Goal: Task Accomplishment & Management: Use online tool/utility

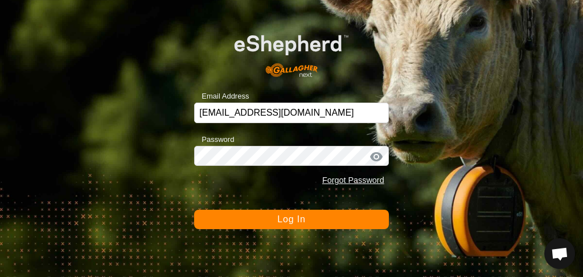
click at [266, 221] on button "Log In" at bounding box center [291, 219] width 194 height 19
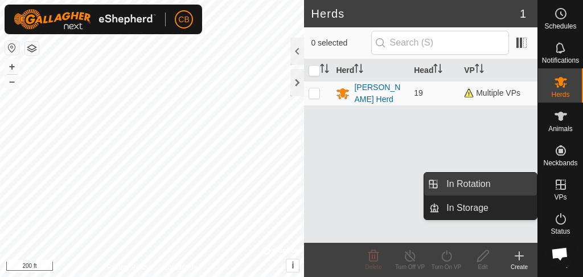
click at [510, 184] on link "In Rotation" at bounding box center [488, 184] width 97 height 23
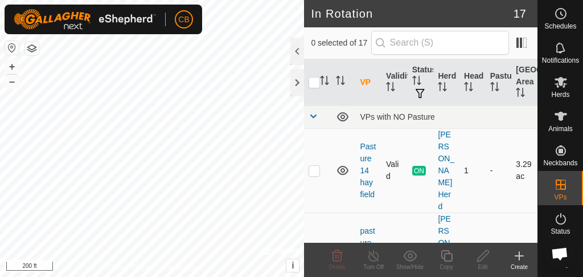
click at [418, 166] on span "ON" at bounding box center [420, 171] width 14 height 10
click at [559, 123] on icon at bounding box center [561, 116] width 14 height 14
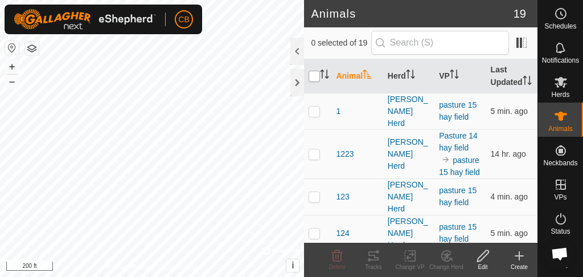
click at [316, 82] on input "checkbox" at bounding box center [314, 76] width 11 height 11
checkbox input "true"
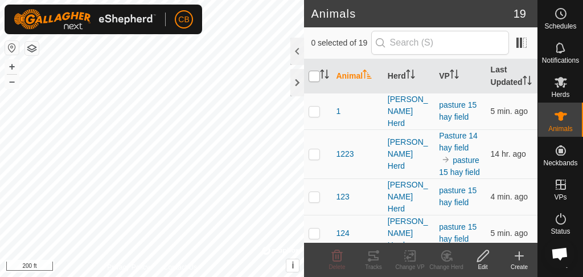
checkbox input "true"
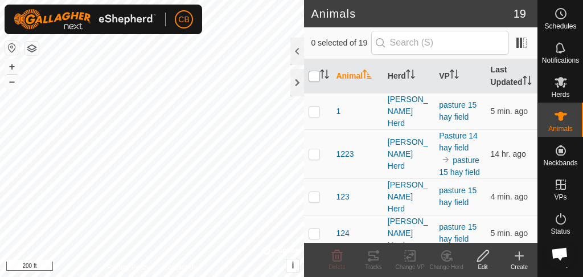
checkbox input "true"
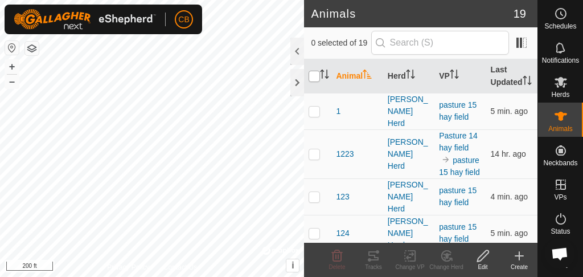
checkbox input "true"
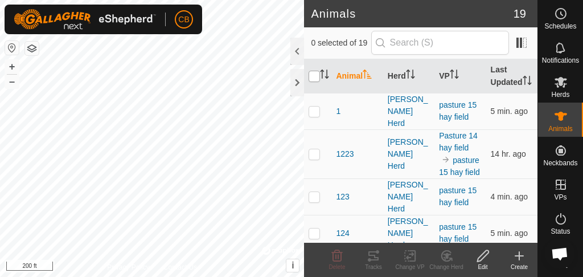
checkbox input "true"
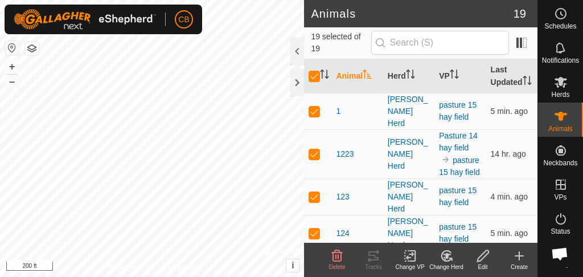
click at [413, 259] on icon at bounding box center [410, 256] width 14 height 14
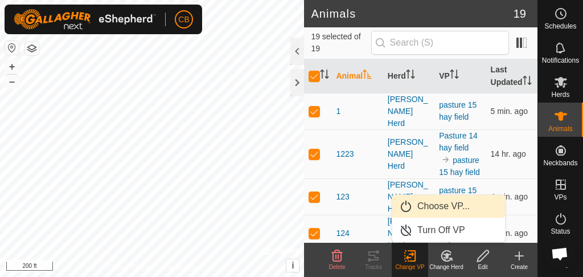
click at [426, 205] on link "Choose VP..." at bounding box center [449, 206] width 113 height 23
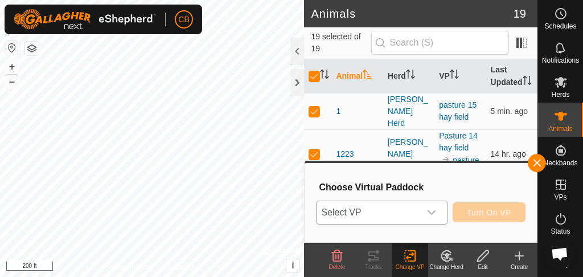
click at [432, 211] on icon "dropdown trigger" at bounding box center [431, 212] width 9 height 9
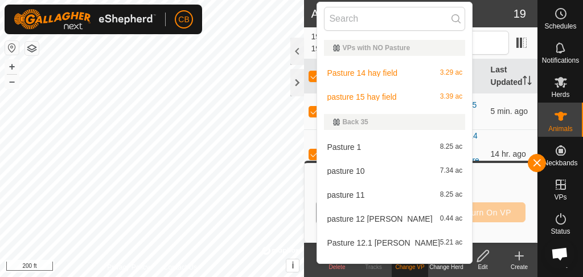
click at [356, 96] on li "pasture 15 hay field 3.39 ac" at bounding box center [394, 96] width 155 height 23
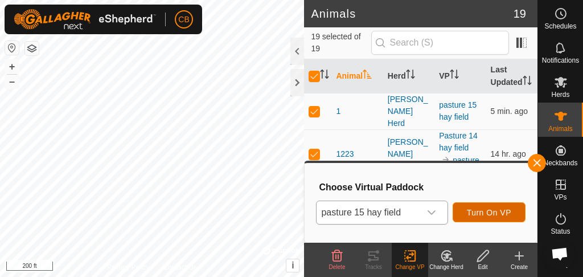
click at [489, 209] on span "Turn On VP" at bounding box center [489, 212] width 44 height 9
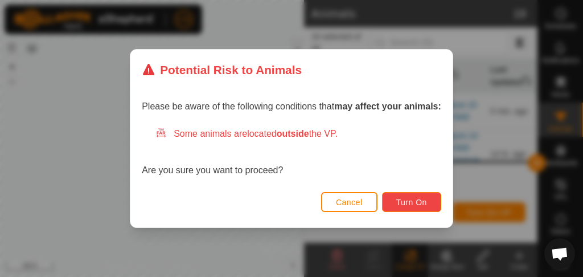
click at [426, 206] on span "Turn On" at bounding box center [412, 202] width 31 height 9
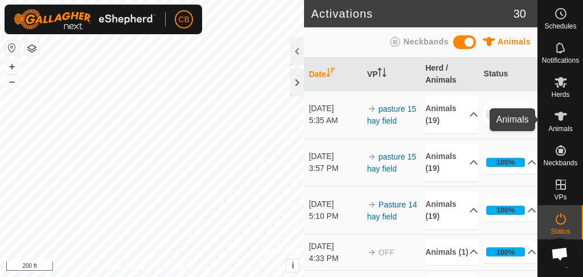
click at [558, 124] on es-animals-svg-icon at bounding box center [561, 116] width 21 height 18
